Goal: Task Accomplishment & Management: Manage account settings

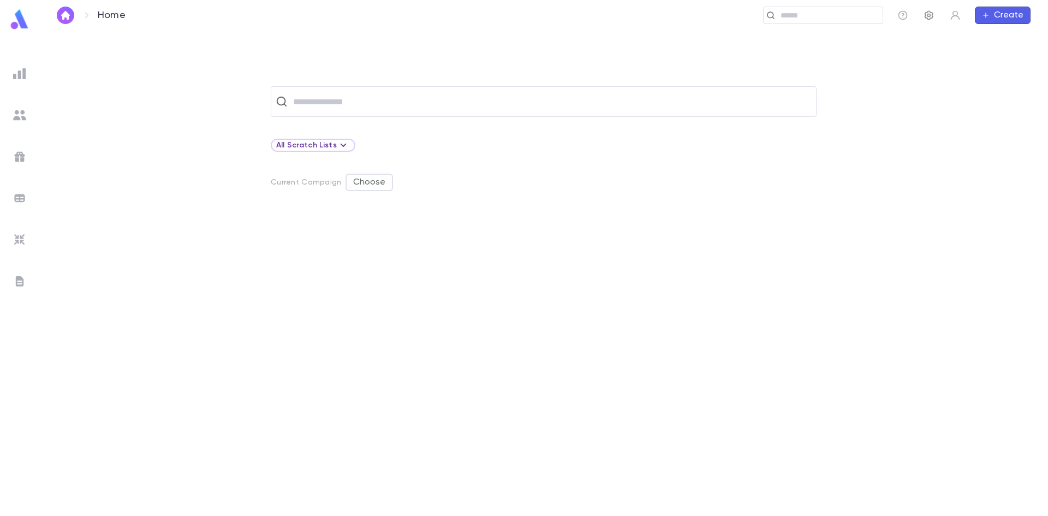
click at [930, 15] on icon "button" at bounding box center [928, 15] width 9 height 9
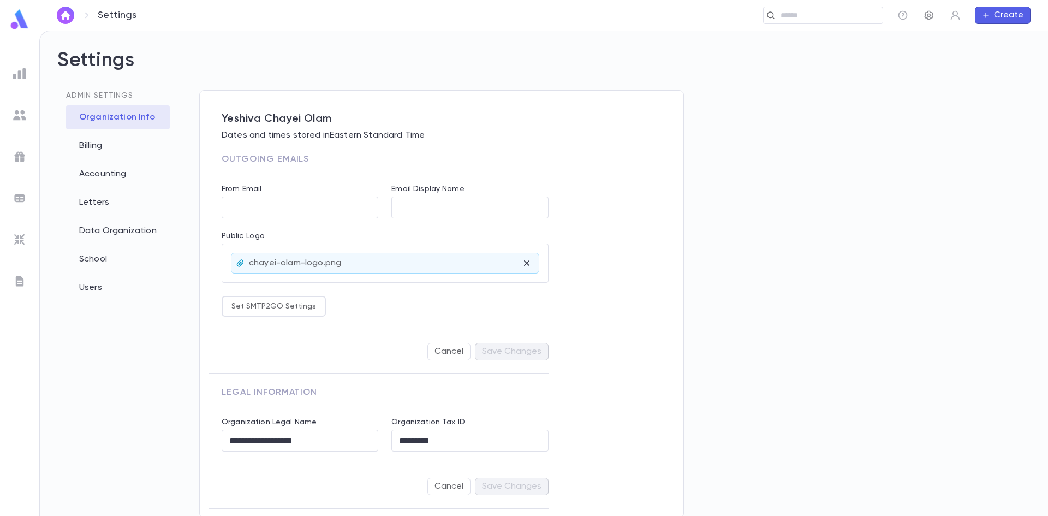
click at [930, 15] on icon "button" at bounding box center [928, 15] width 9 height 9
click at [104, 204] on div "Letters" at bounding box center [118, 202] width 104 height 24
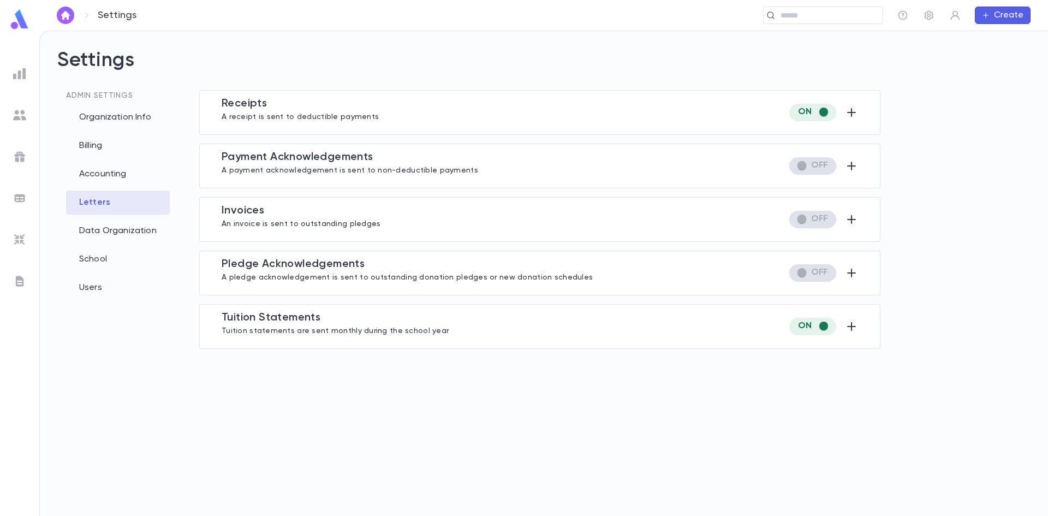
click at [288, 310] on div "**********" at bounding box center [539, 326] width 681 height 45
click at [288, 312] on span "Tuition Statement s" at bounding box center [271, 317] width 99 height 11
click at [849, 326] on icon "button" at bounding box center [851, 326] width 9 height 9
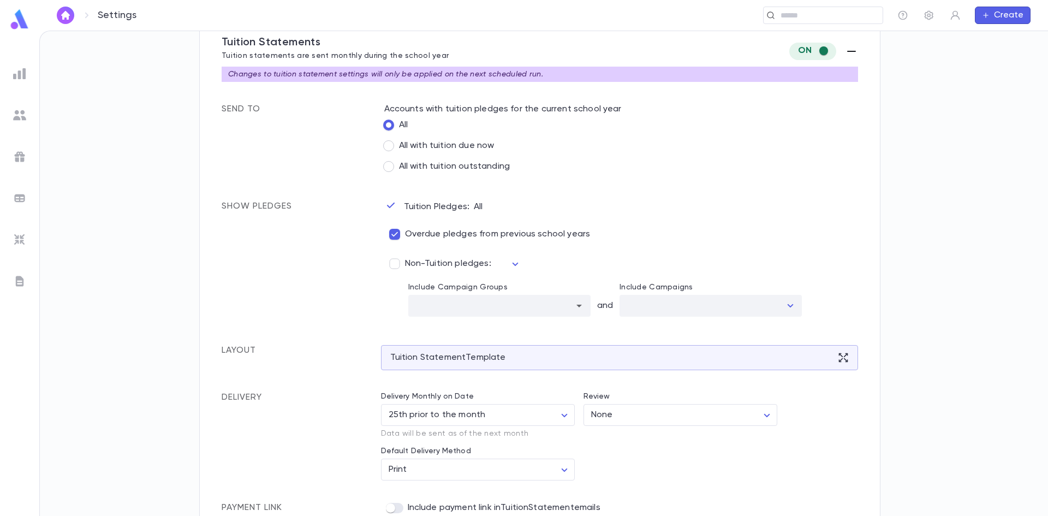
scroll to position [292, 0]
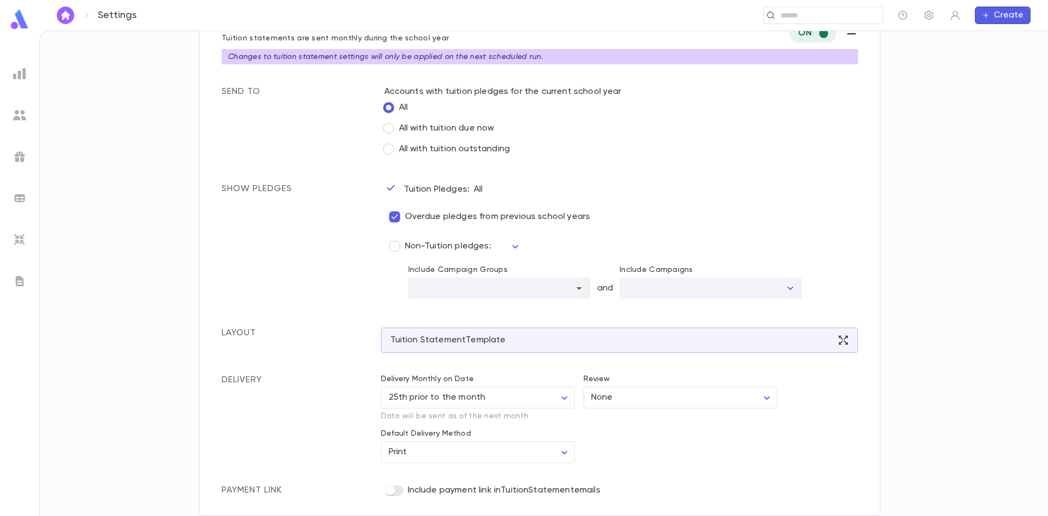
click at [26, 69] on img at bounding box center [19, 73] width 13 height 13
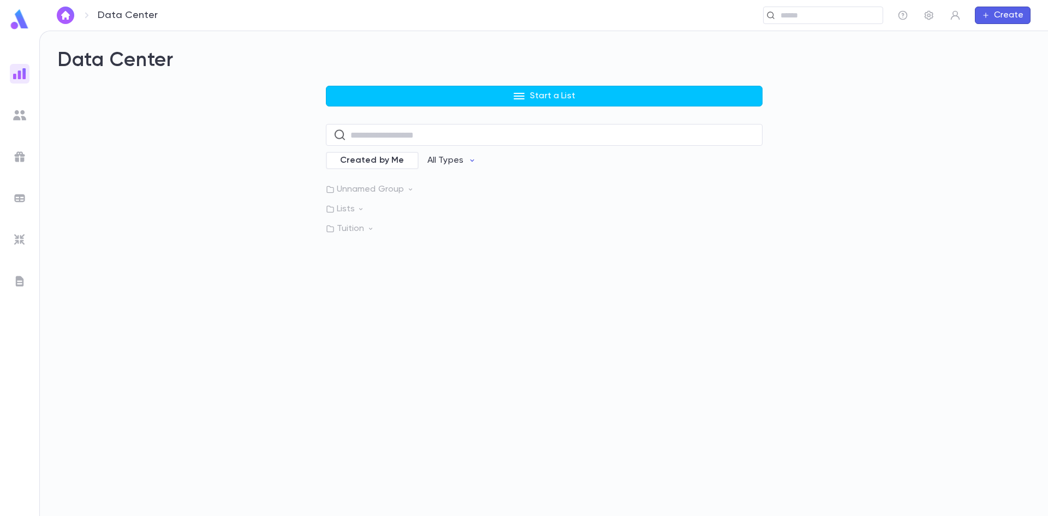
click at [28, 111] on div at bounding box center [20, 115] width 20 height 20
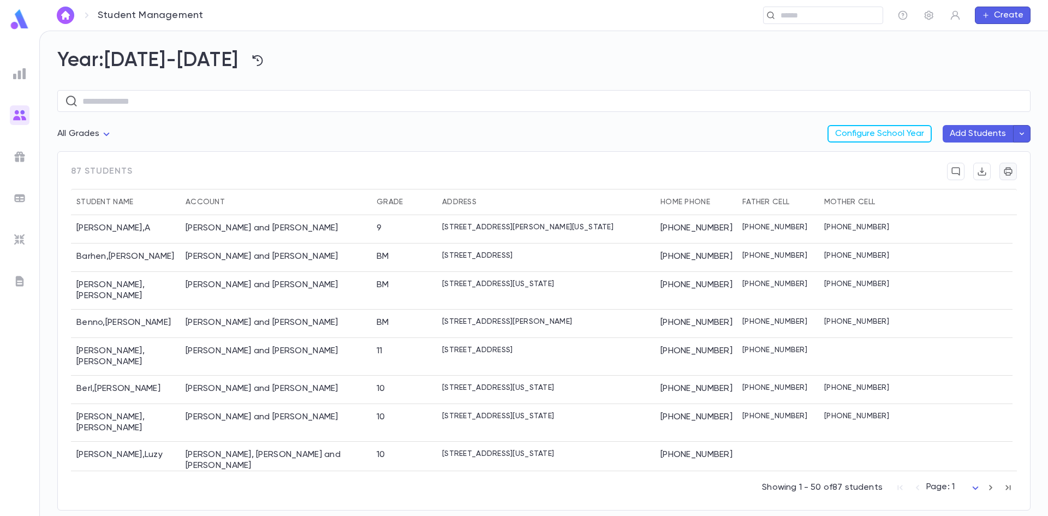
click at [1008, 173] on icon "button" at bounding box center [1008, 172] width 8 height 8
